Goal: Answer question/provide support

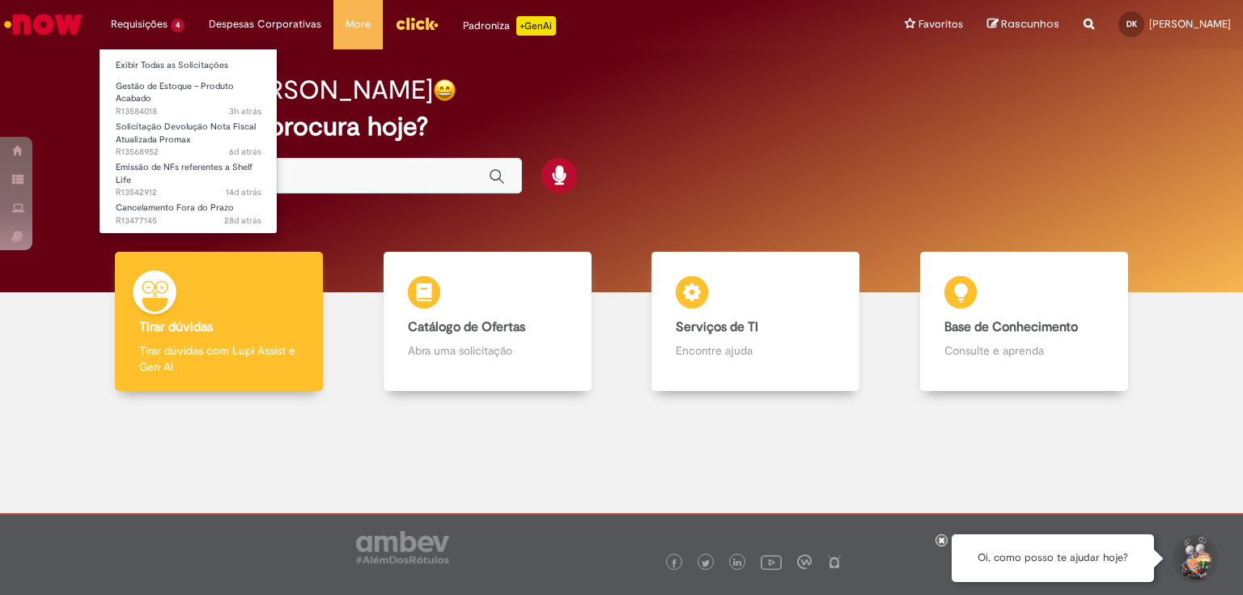
click at [150, 27] on li "Requisições 4 Exibir Todas as Solicitações Gestão de Estoque – Produto Acabado …" at bounding box center [148, 24] width 98 height 49
click at [139, 57] on link "Exibir Todas as Solicitações" at bounding box center [189, 66] width 178 height 18
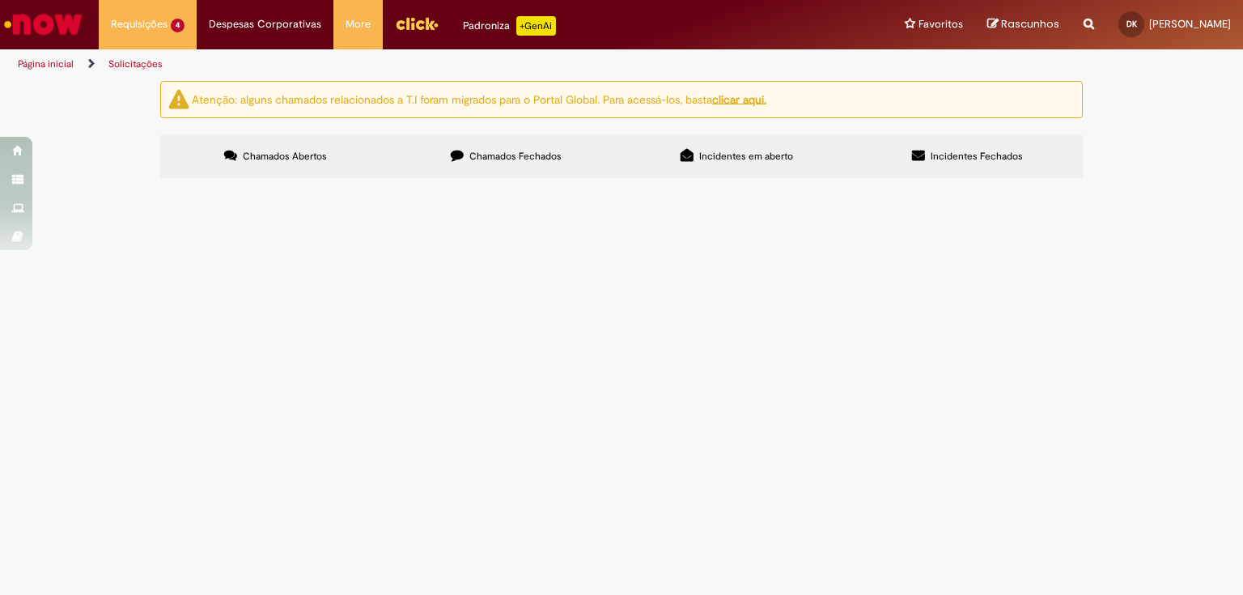
click at [0, 0] on span "Solicitação Devolução Nota Fiscal Atualizada Promax" at bounding box center [0, 0] width 0 height 0
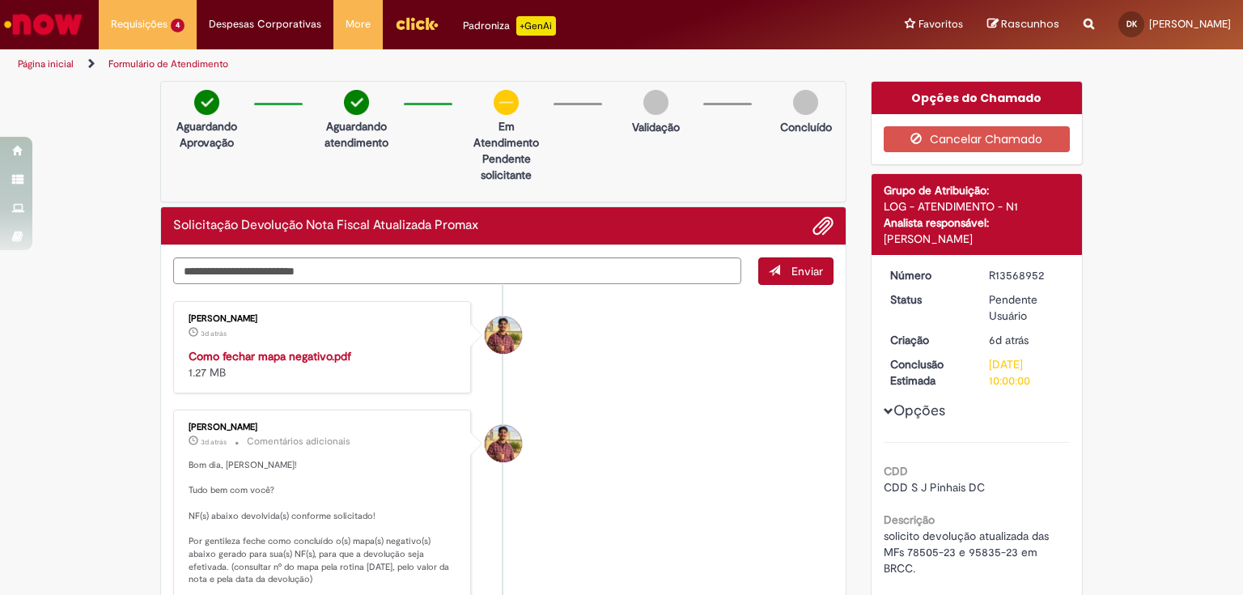
click at [228, 353] on strong "Como fechar mapa negativo.pdf" at bounding box center [270, 356] width 163 height 15
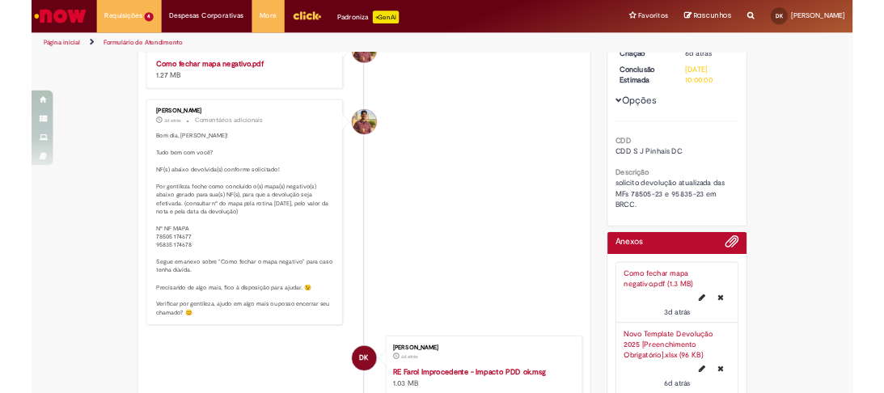
scroll to position [324, 0]
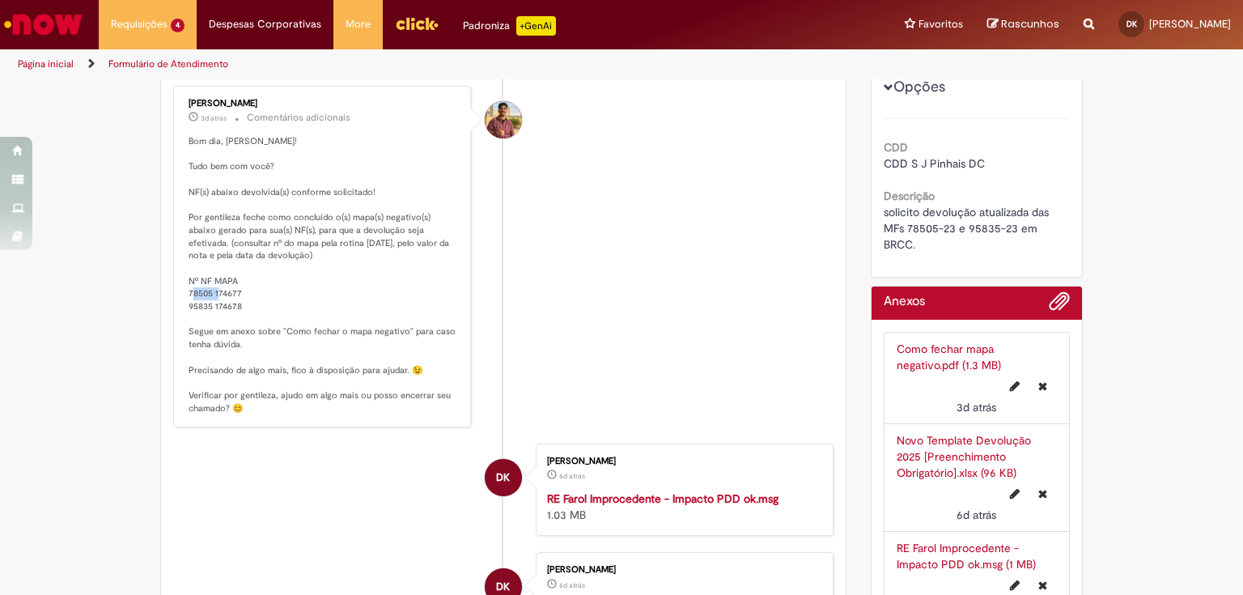
drag, startPoint x: 240, startPoint y: 289, endPoint x: 210, endPoint y: 289, distance: 29.9
click at [210, 289] on p "Bom dia, [PERSON_NAME]! Tudo bem com você? NF(s) abaixo devolvida(s) conforme s…" at bounding box center [323, 274] width 269 height 279
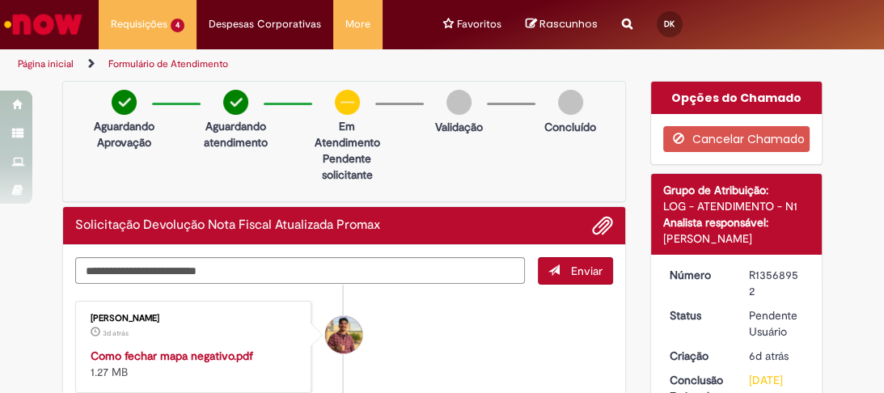
scroll to position [65, 0]
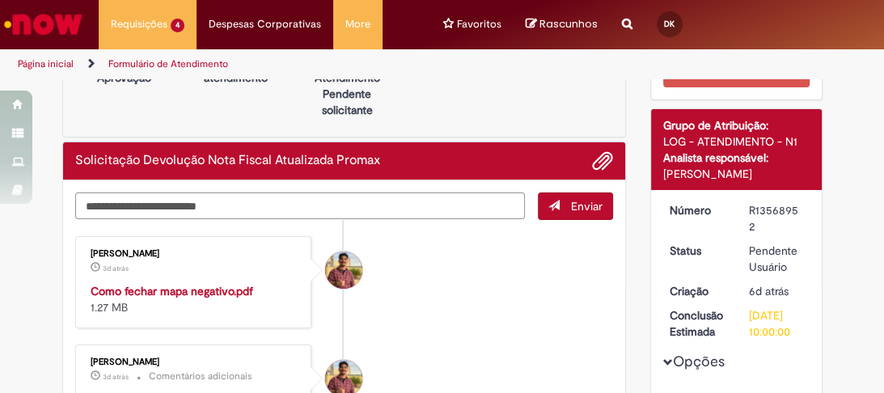
click at [278, 210] on textarea "Digite sua mensagem aqui..." at bounding box center [300, 207] width 450 height 28
type textarea "********"
click at [571, 201] on span "Enviar" at bounding box center [587, 206] width 32 height 15
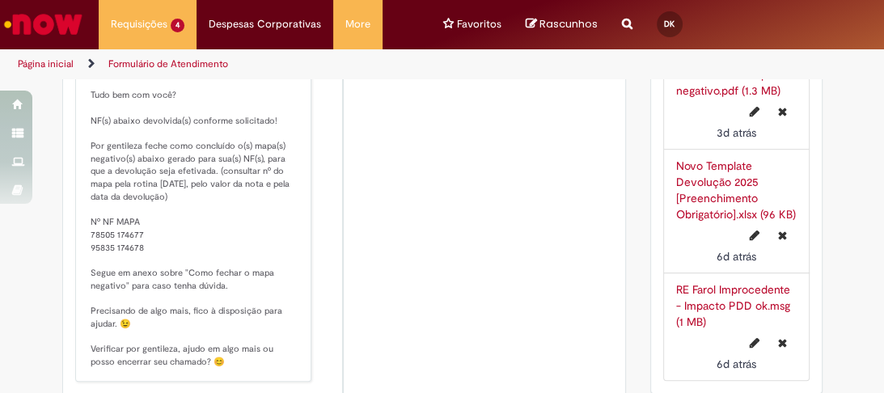
scroll to position [813, 0]
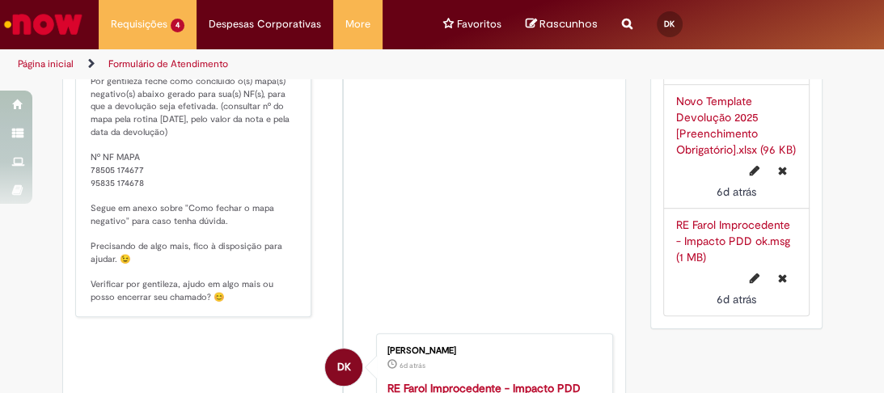
click at [722, 245] on link "RE Farol Improcedente - Impacto PDD ok.msg (1 MB)" at bounding box center [733, 241] width 114 height 47
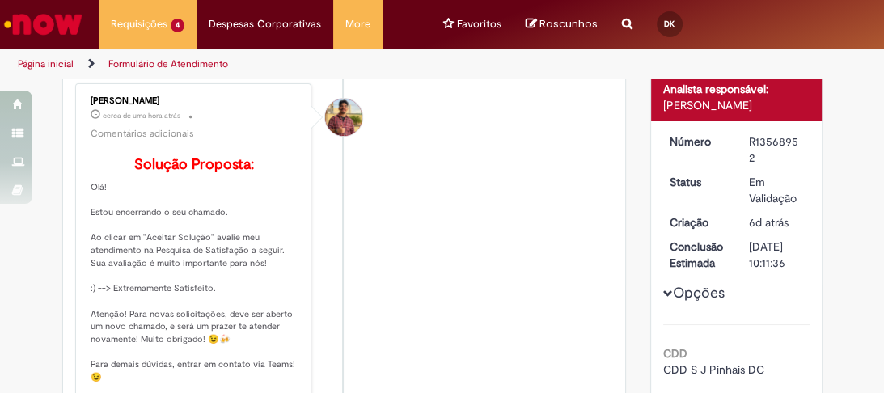
scroll to position [0, 0]
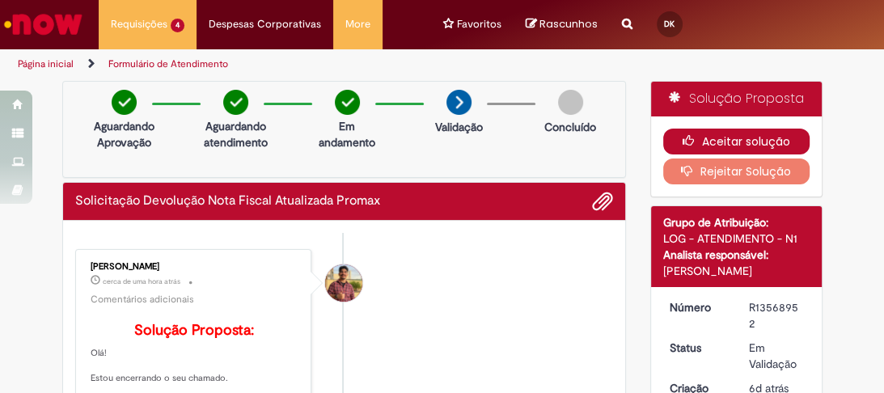
click at [685, 135] on icon "button" at bounding box center [692, 140] width 19 height 11
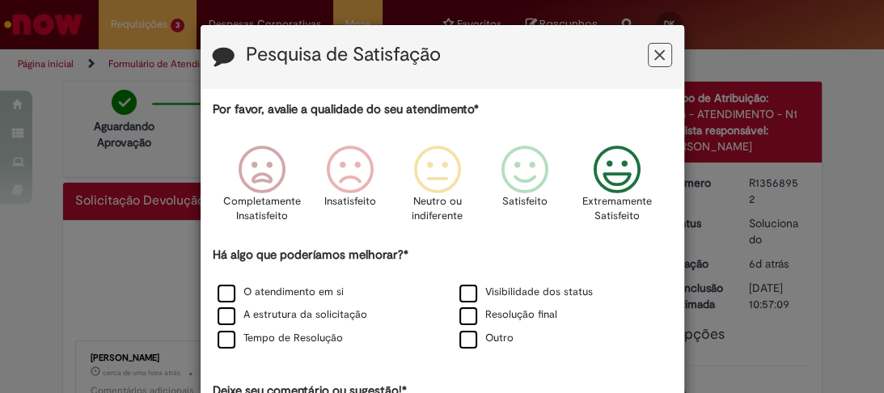
click at [600, 172] on icon "Feedback" at bounding box center [617, 170] width 61 height 49
click at [286, 292] on label "O atendimento em si" at bounding box center [281, 292] width 126 height 15
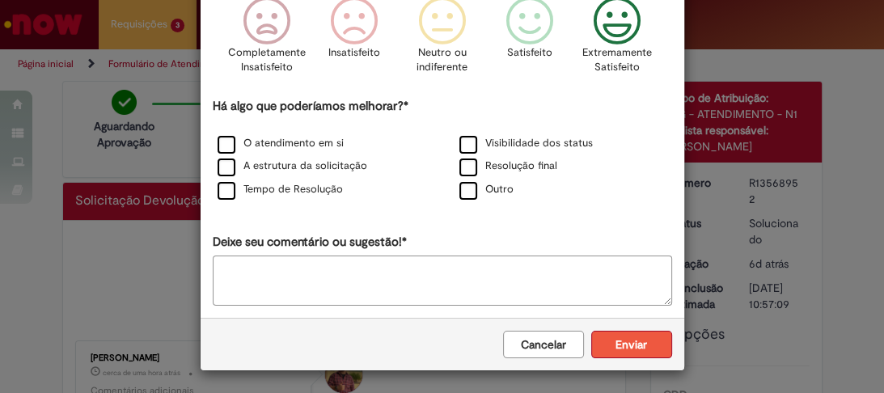
click at [603, 337] on button "Enviar" at bounding box center [631, 345] width 81 height 28
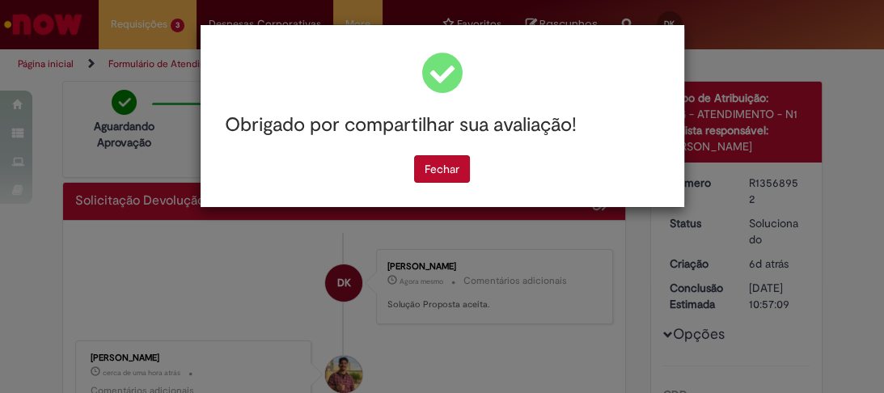
scroll to position [0, 0]
click at [439, 164] on button "Fechar" at bounding box center [442, 169] width 56 height 28
